Goal: Task Accomplishment & Management: Use online tool/utility

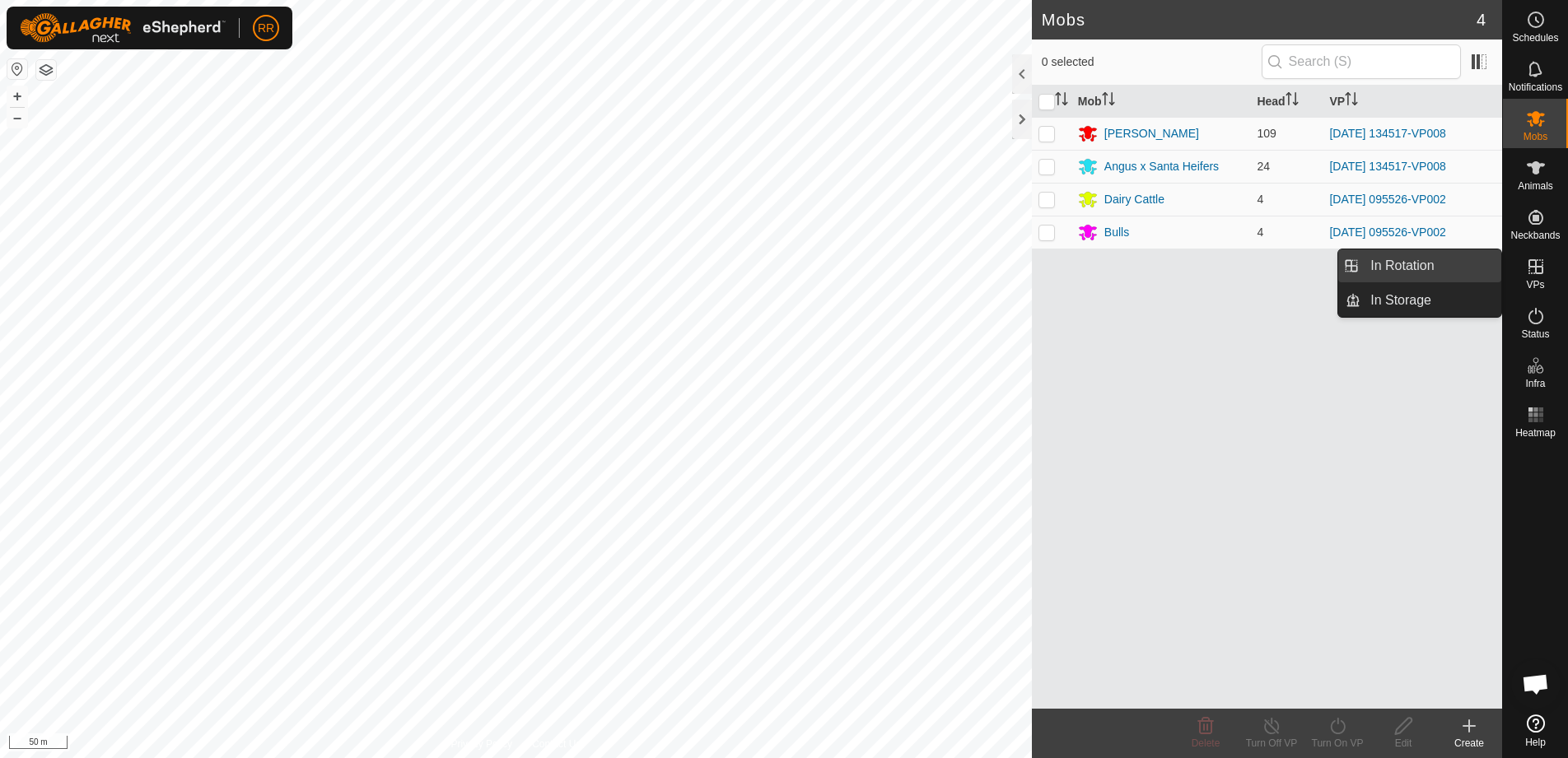
click at [1391, 267] on link "In Rotation" at bounding box center [1430, 266] width 140 height 33
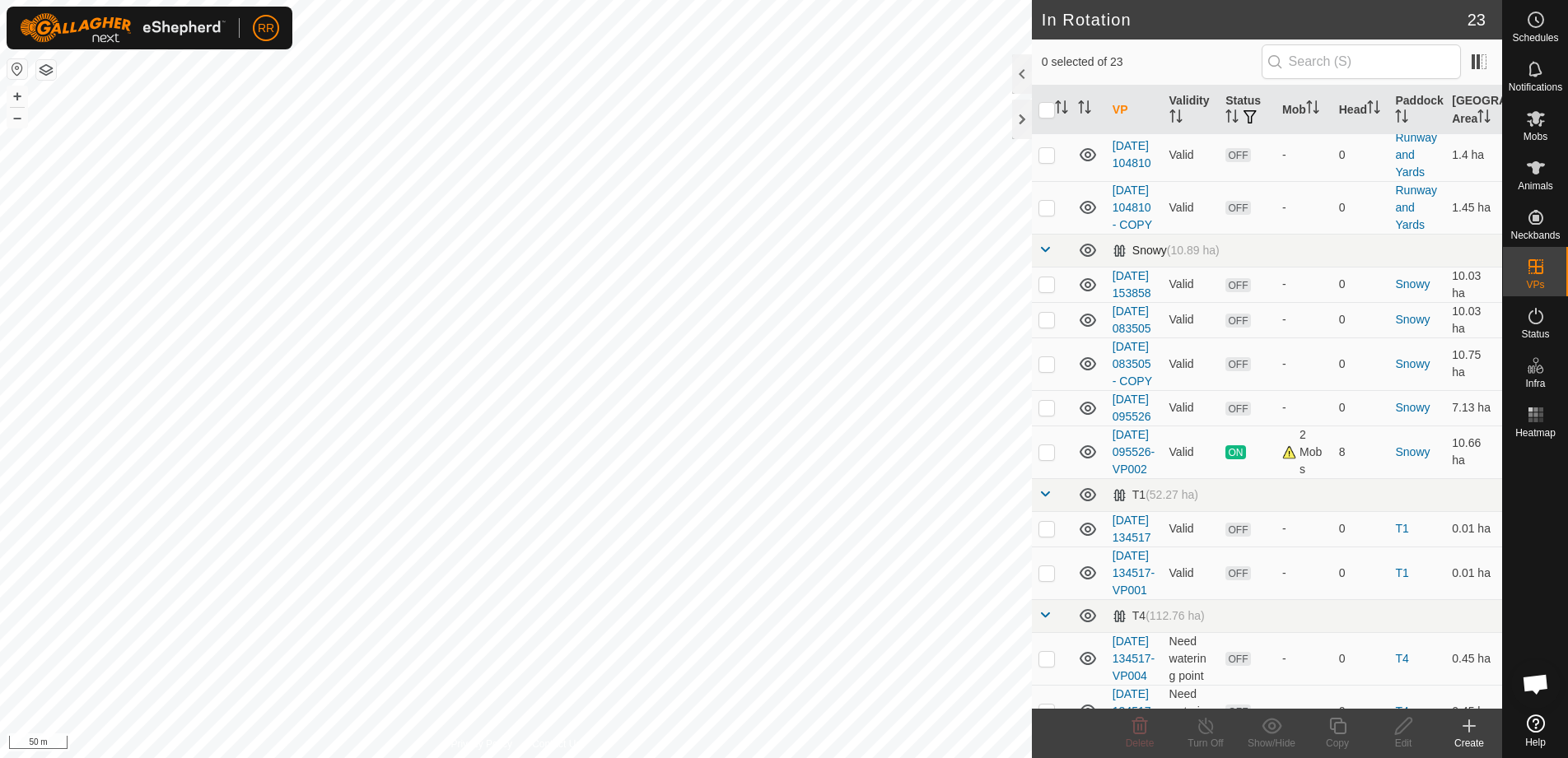
scroll to position [905, 0]
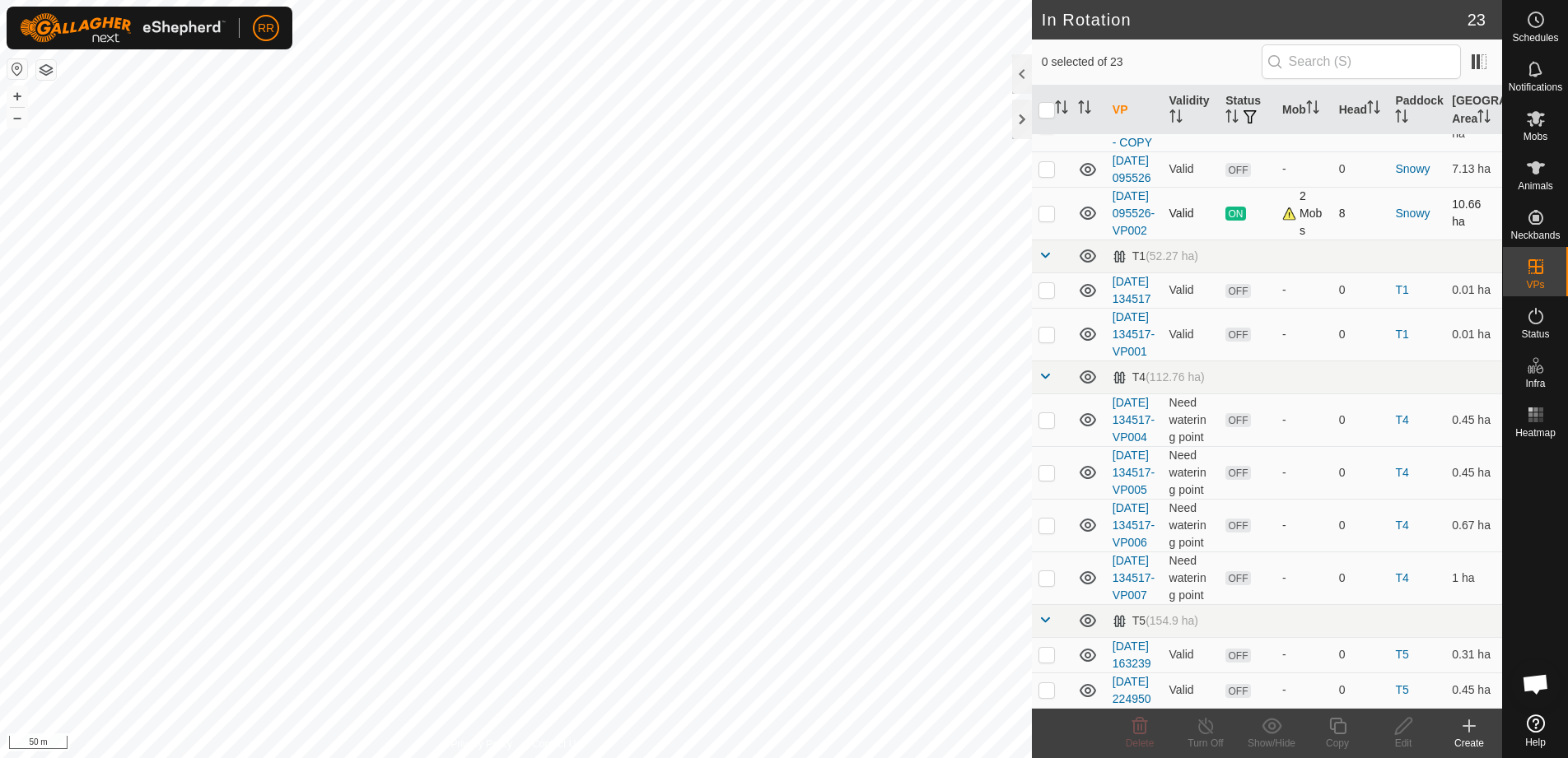
click at [1050, 220] on p-tablecheckbox at bounding box center [1046, 213] width 16 height 13
checkbox input "true"
click at [1339, 729] on icon at bounding box center [1338, 726] width 21 height 20
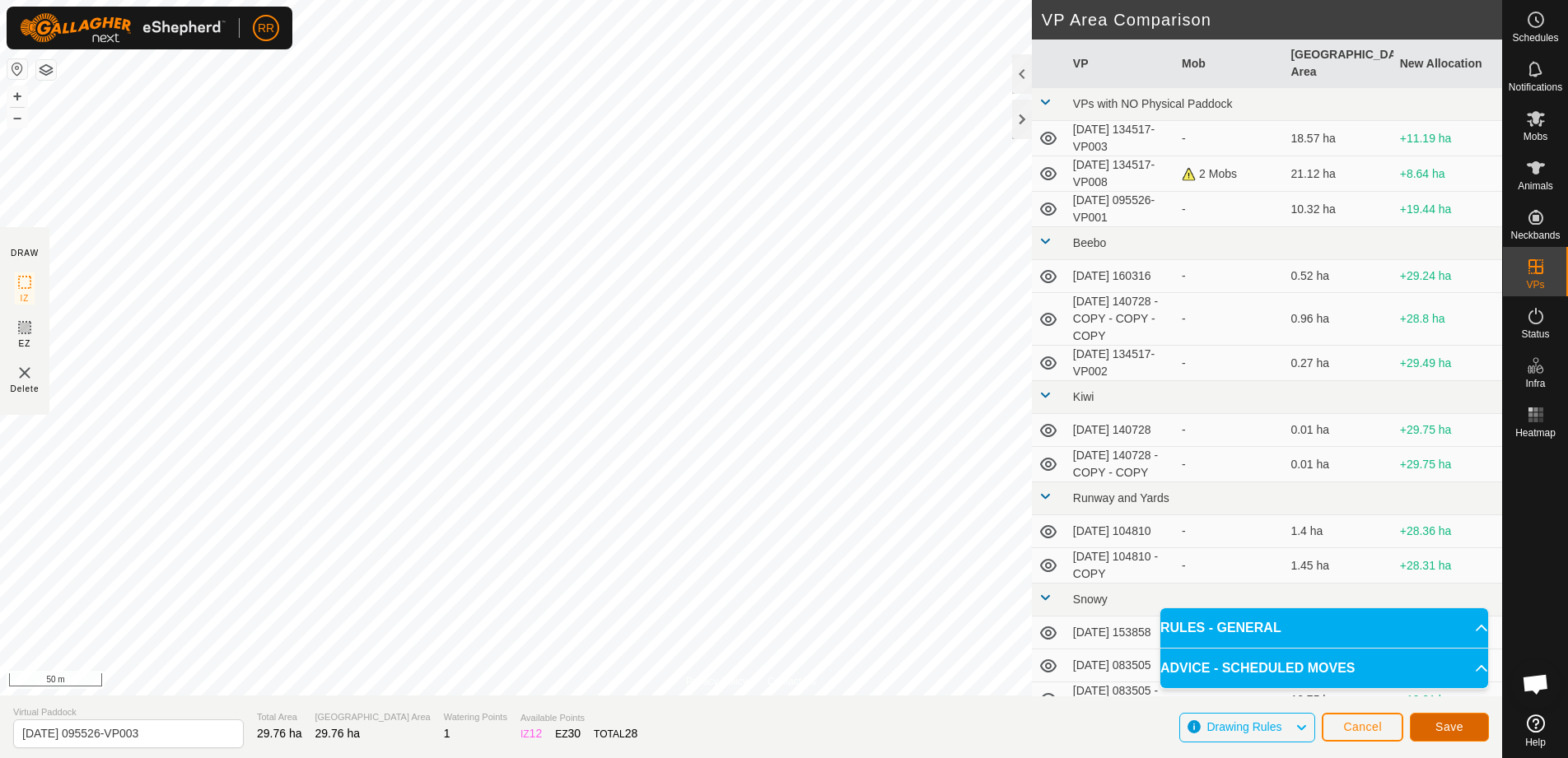
click at [1446, 728] on span "Save" at bounding box center [1449, 726] width 28 height 13
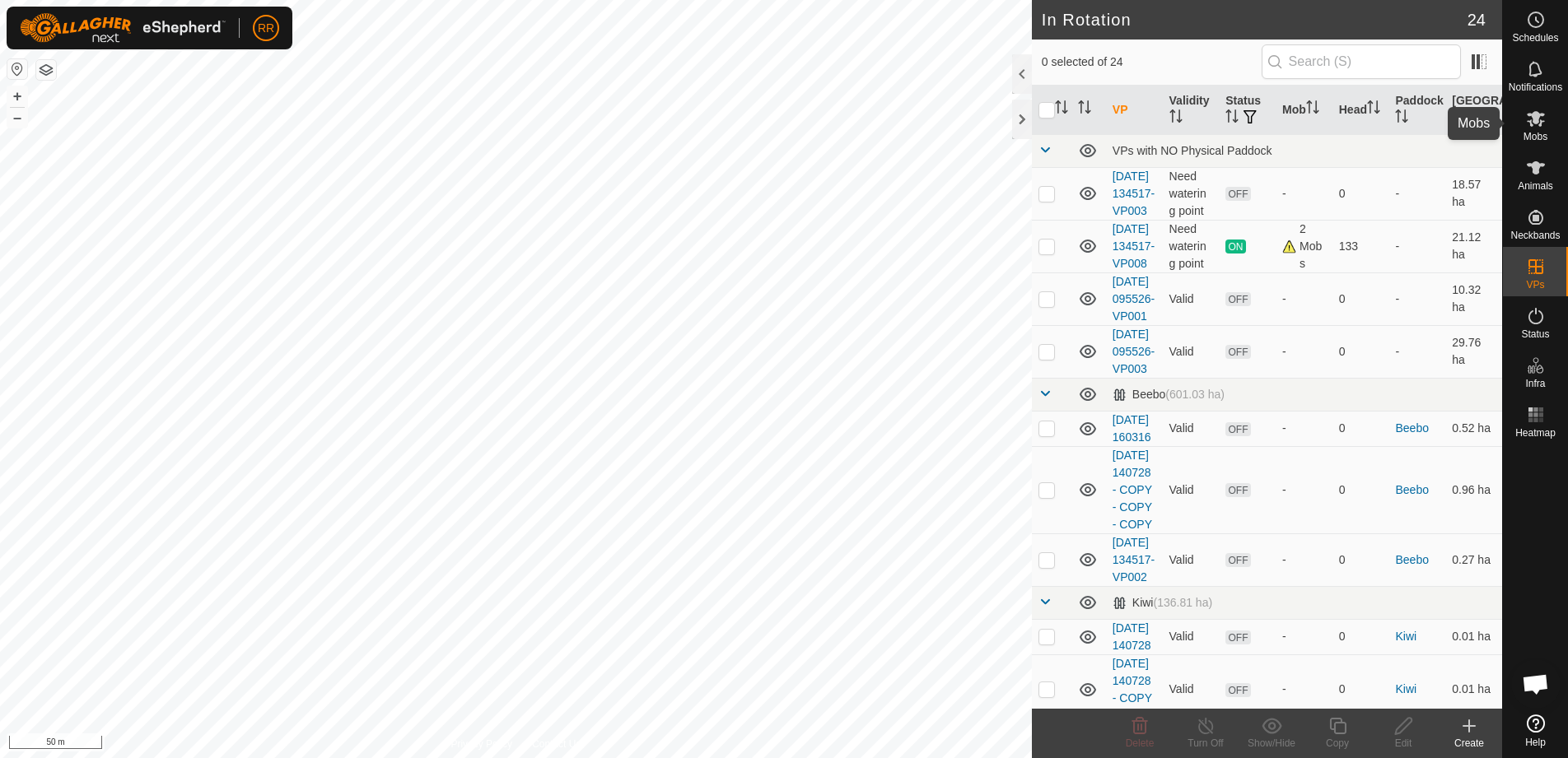
click at [1535, 122] on icon at bounding box center [1535, 119] width 18 height 16
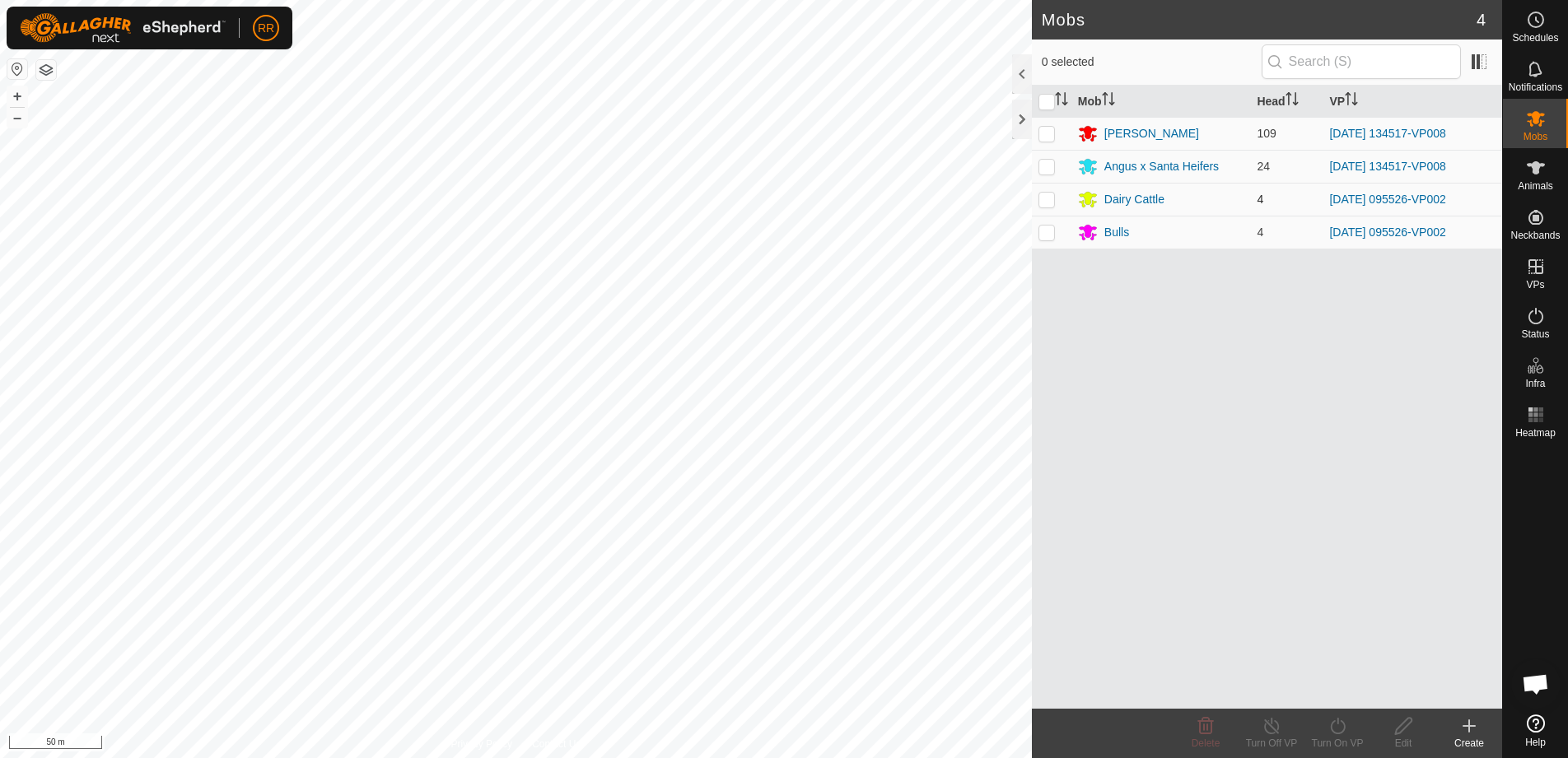
click at [1048, 202] on p-checkbox at bounding box center [1046, 199] width 16 height 13
checkbox input "true"
click at [1048, 238] on p-checkbox at bounding box center [1046, 232] width 16 height 13
checkbox input "true"
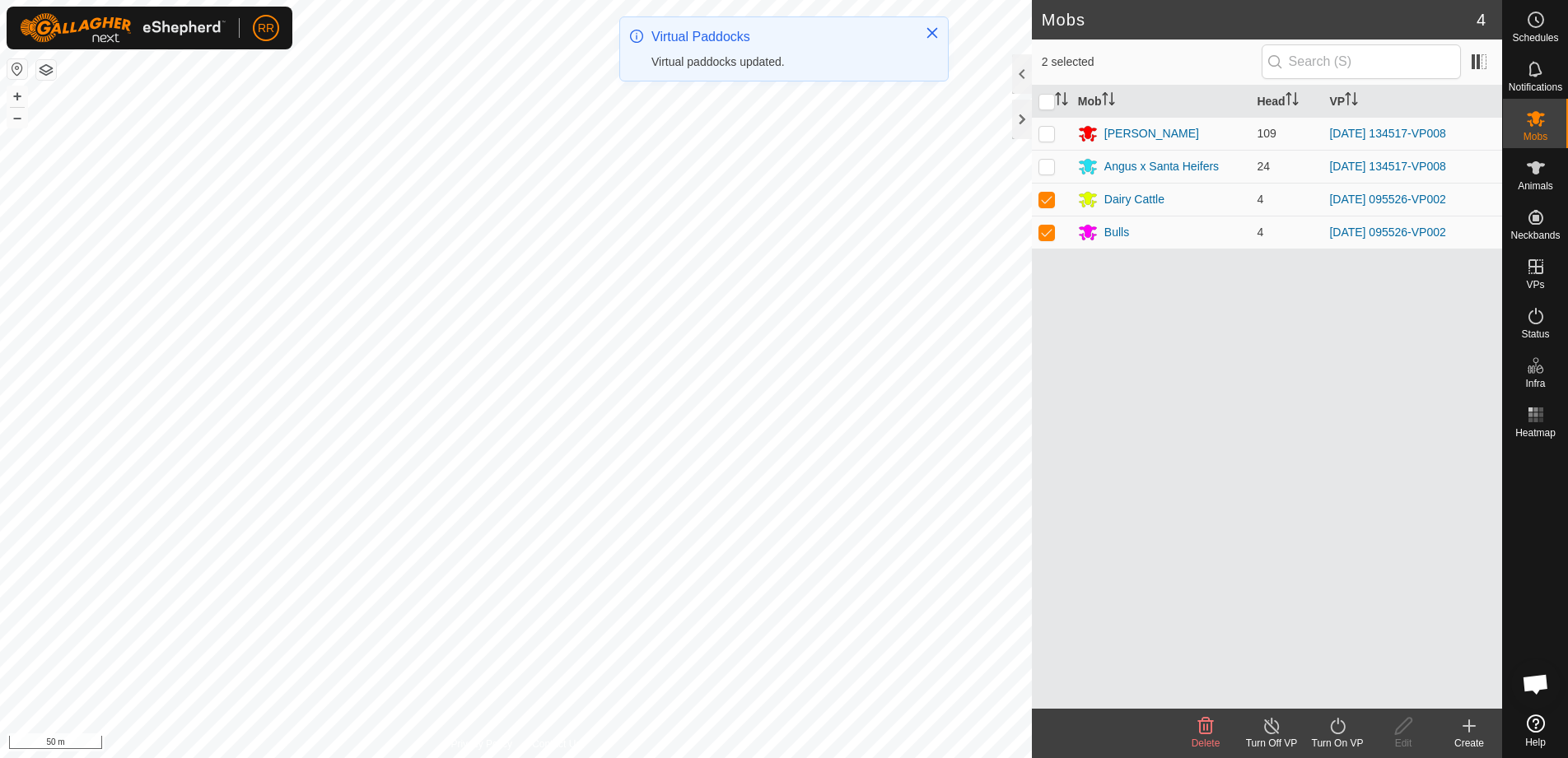
drag, startPoint x: 1335, startPoint y: 728, endPoint x: 1322, endPoint y: 723, distance: 13.9
click at [1332, 728] on icon at bounding box center [1338, 726] width 21 height 20
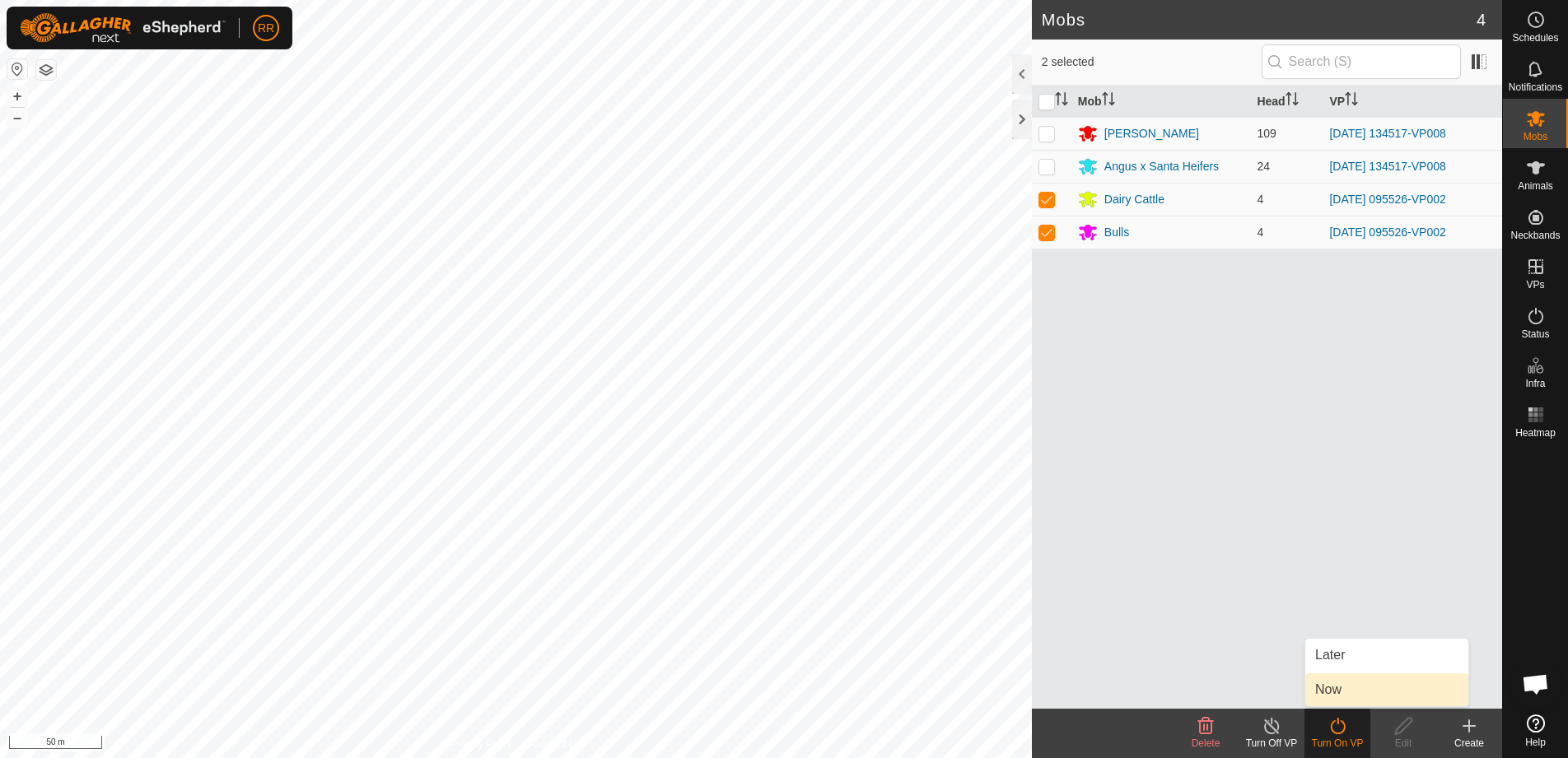
click at [1344, 685] on link "Now" at bounding box center [1386, 690] width 163 height 33
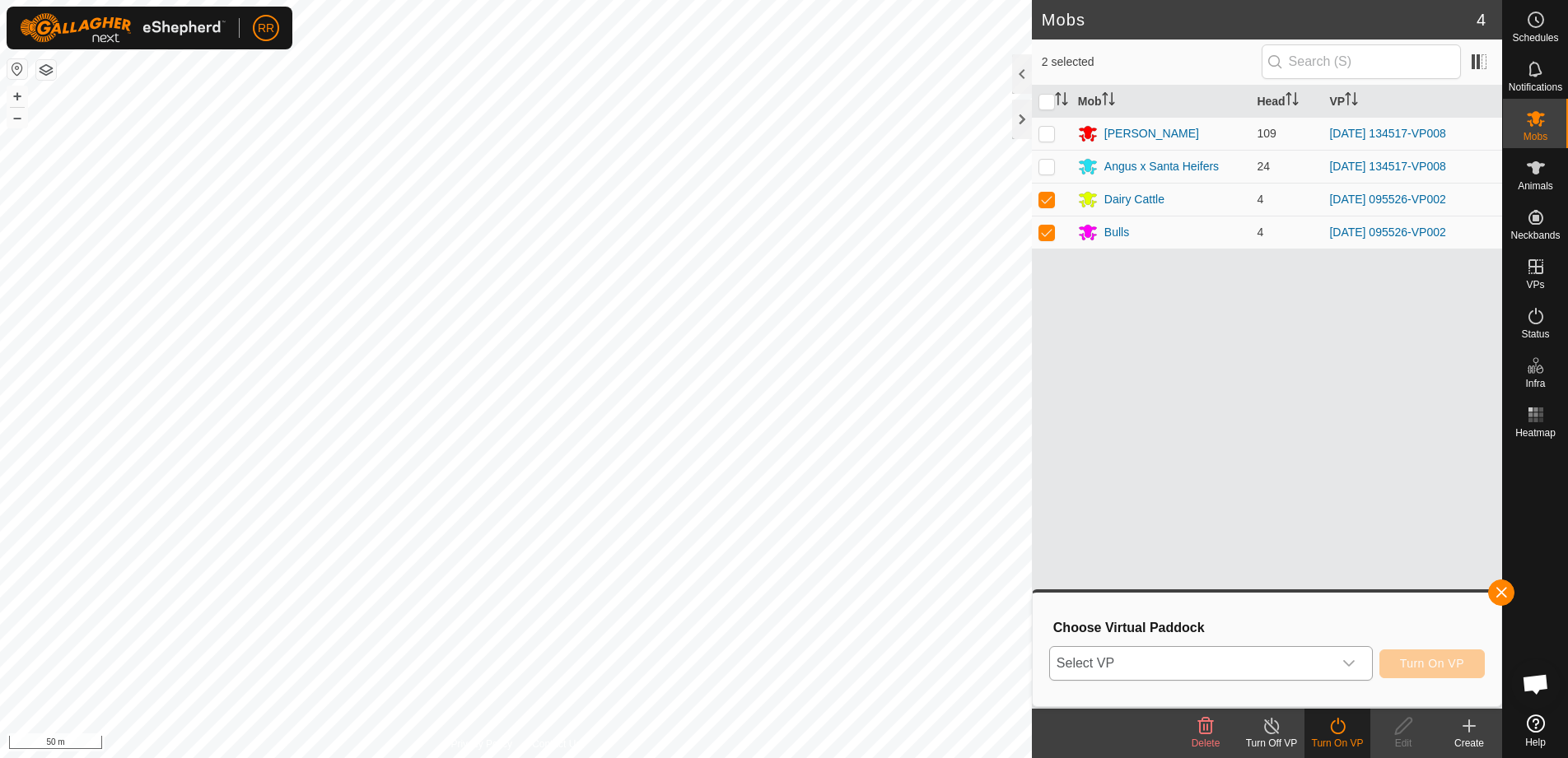
click at [1195, 658] on span "Select VP" at bounding box center [1192, 663] width 283 height 33
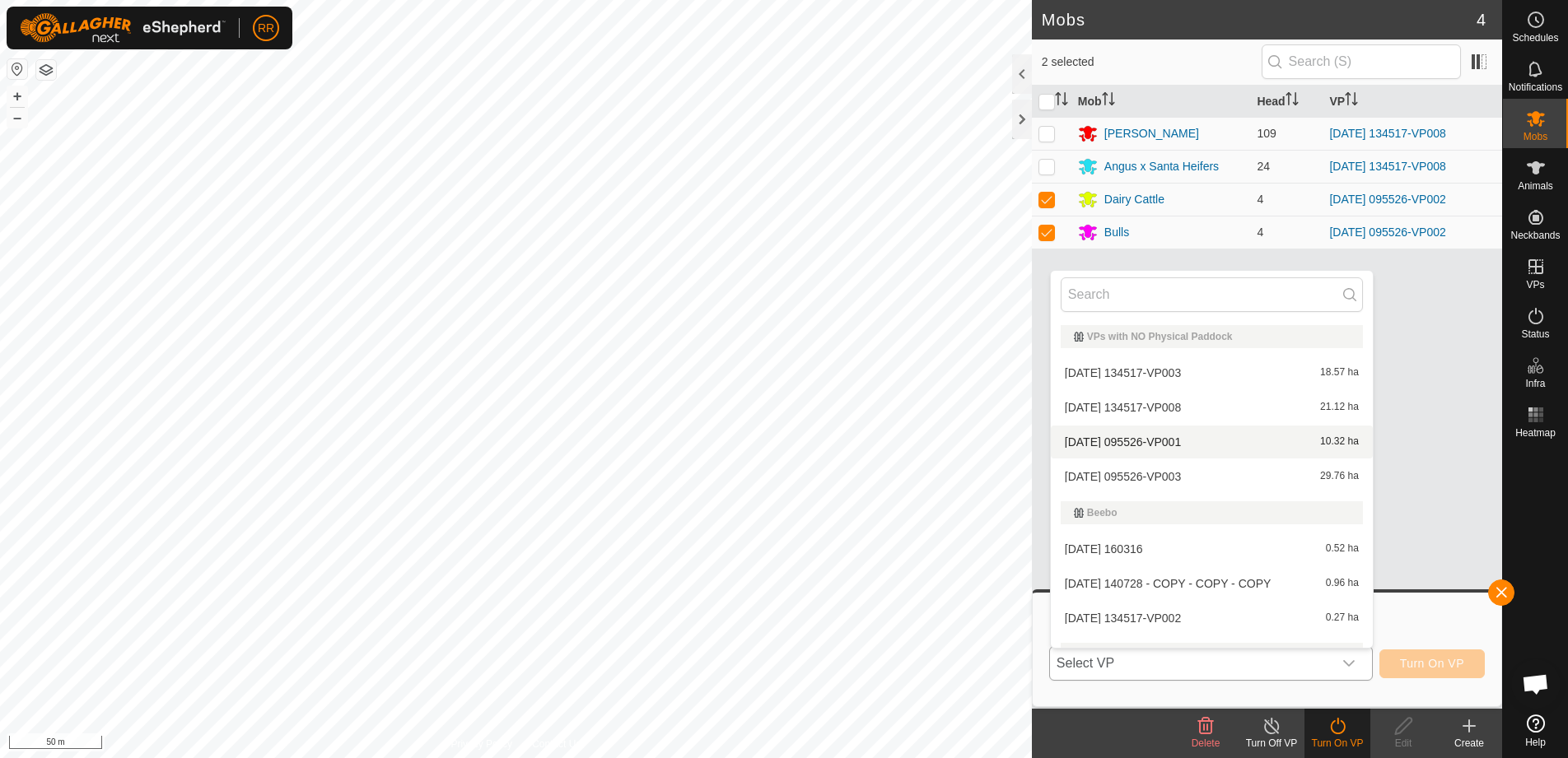
click at [1103, 441] on li "[DATE] 095526-VP001 10.32 ha" at bounding box center [1212, 442] width 322 height 33
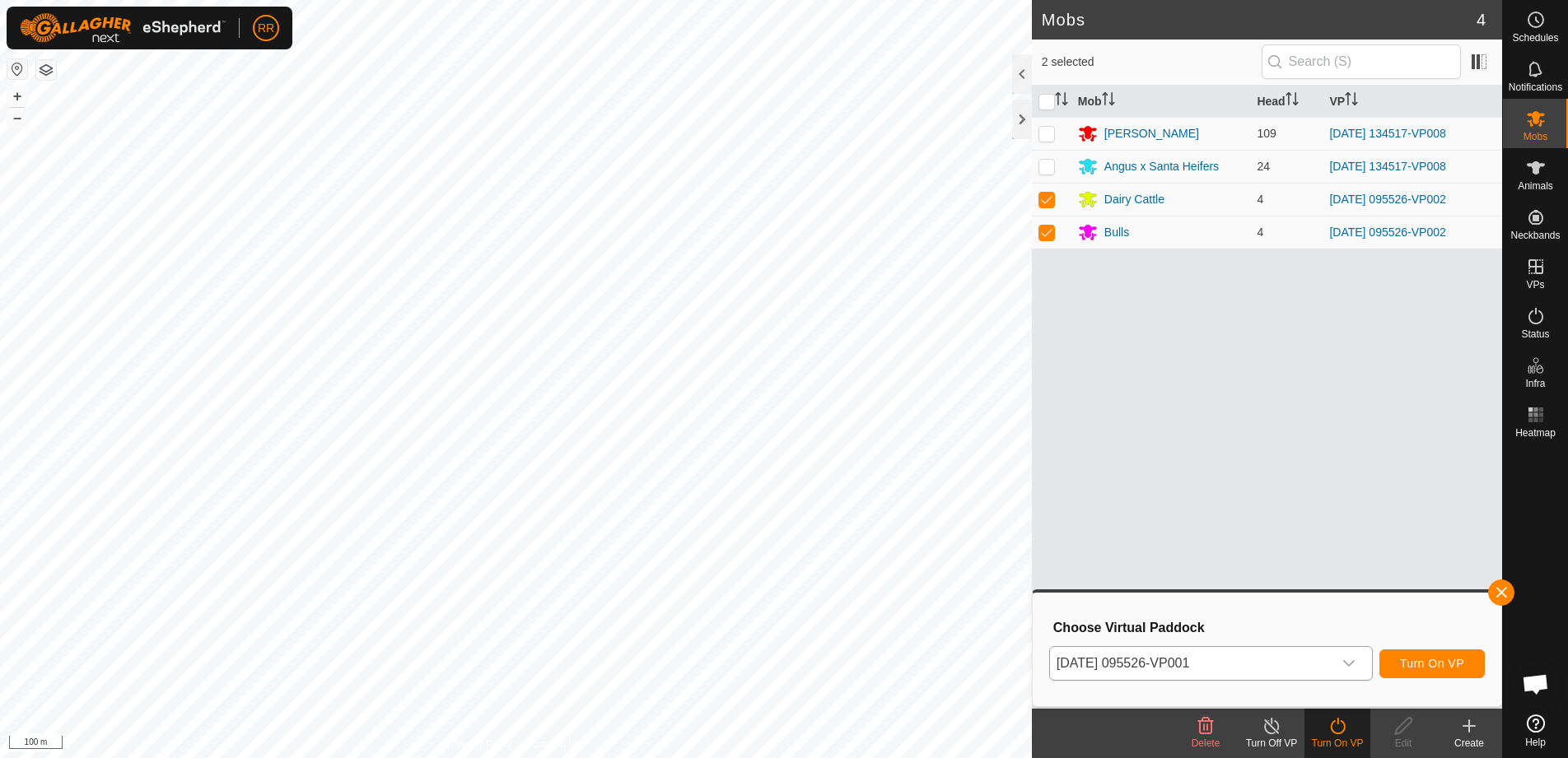
click at [1353, 666] on icon "dropdown trigger" at bounding box center [1348, 663] width 13 height 13
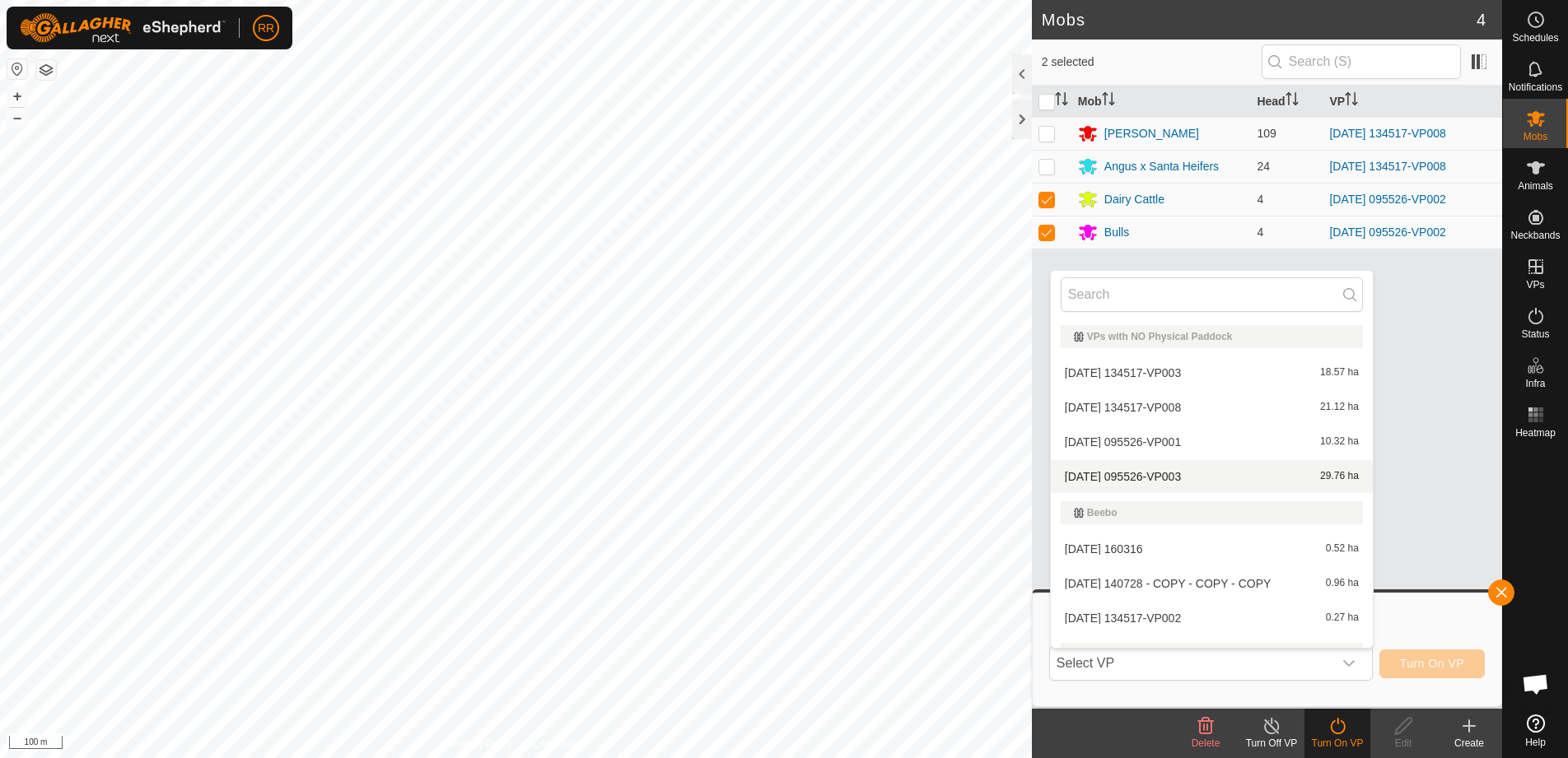
click at [1147, 476] on li "[DATE] 095526-VP003 29.76 ha" at bounding box center [1212, 476] width 322 height 33
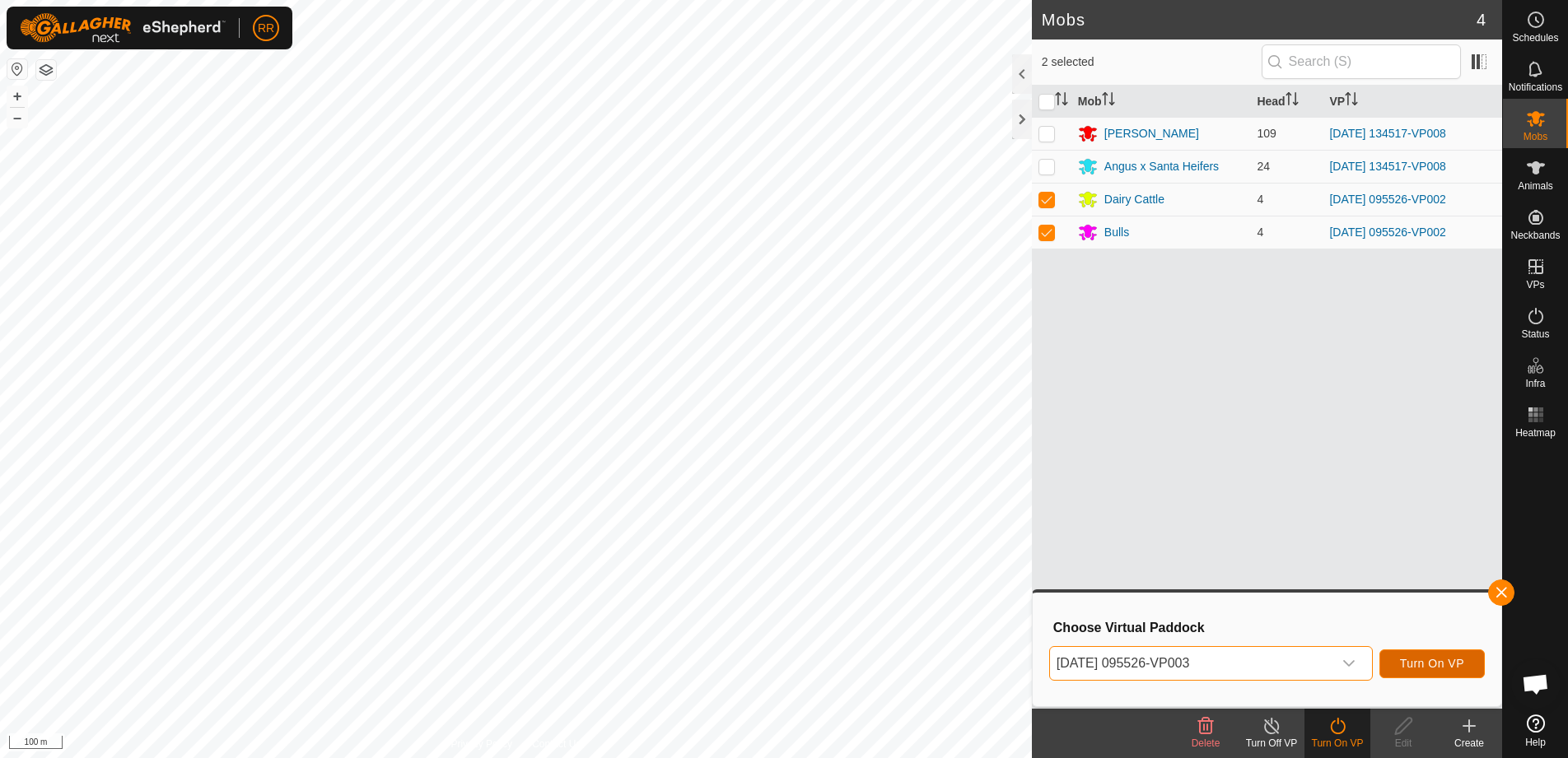
click at [1428, 654] on button "Turn On VP" at bounding box center [1432, 663] width 105 height 28
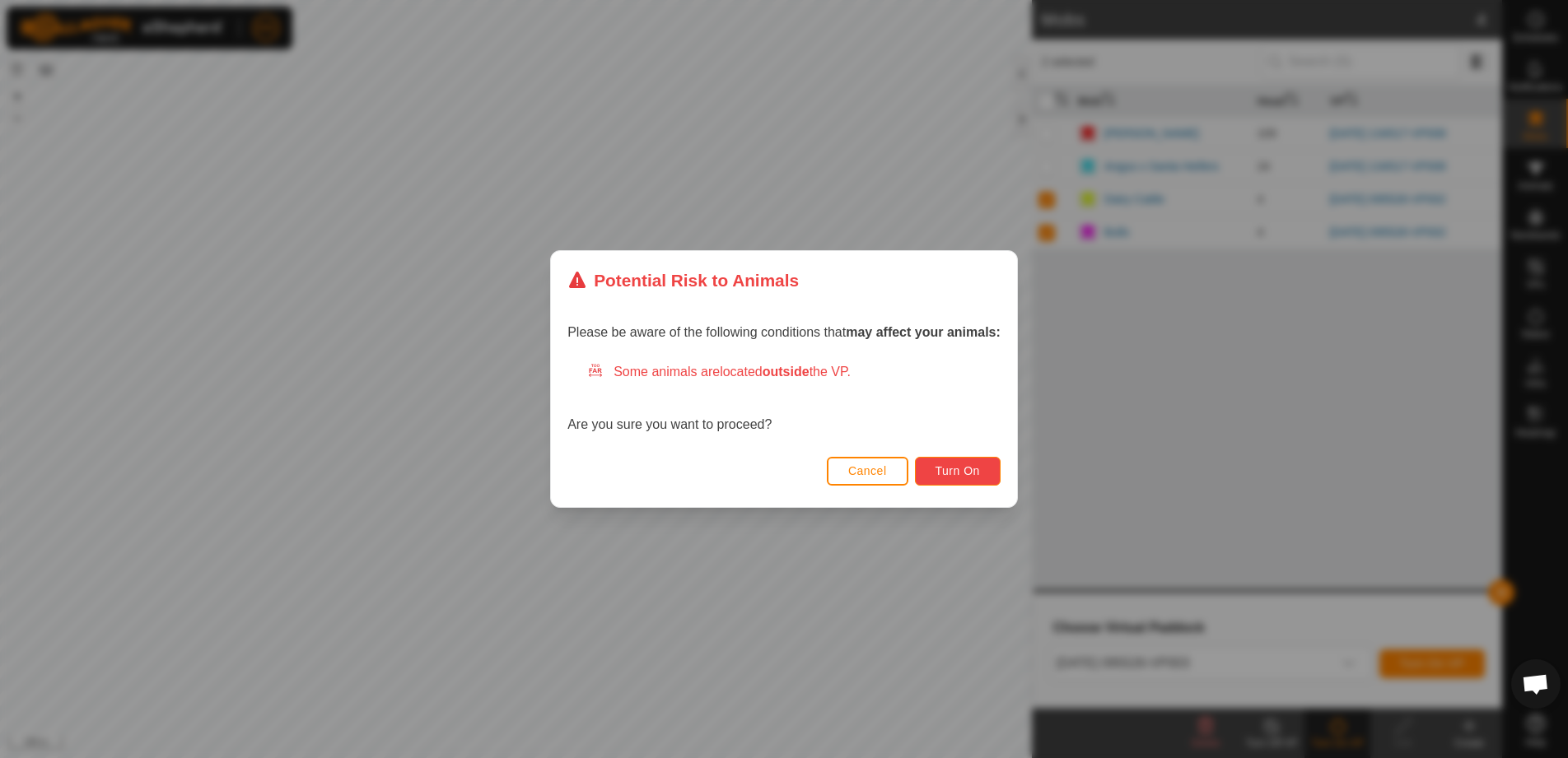
click at [972, 469] on span "Turn On" at bounding box center [958, 470] width 45 height 13
